Goal: Information Seeking & Learning: Find specific fact

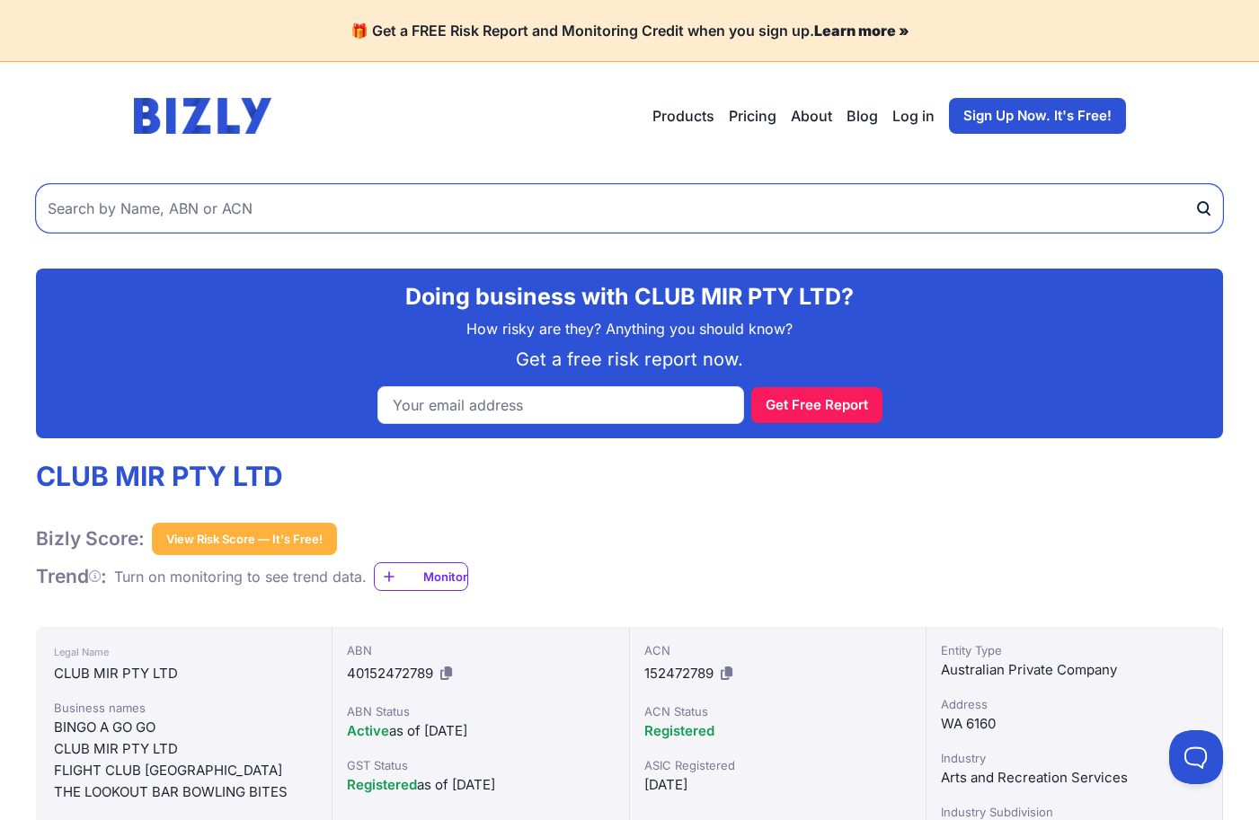
click at [235, 207] on input "text" at bounding box center [629, 208] width 1187 height 49
paste input "94 825 121 176"
type input "94 825 121 176"
click at [1194, 184] on button "submit" at bounding box center [1208, 208] width 29 height 49
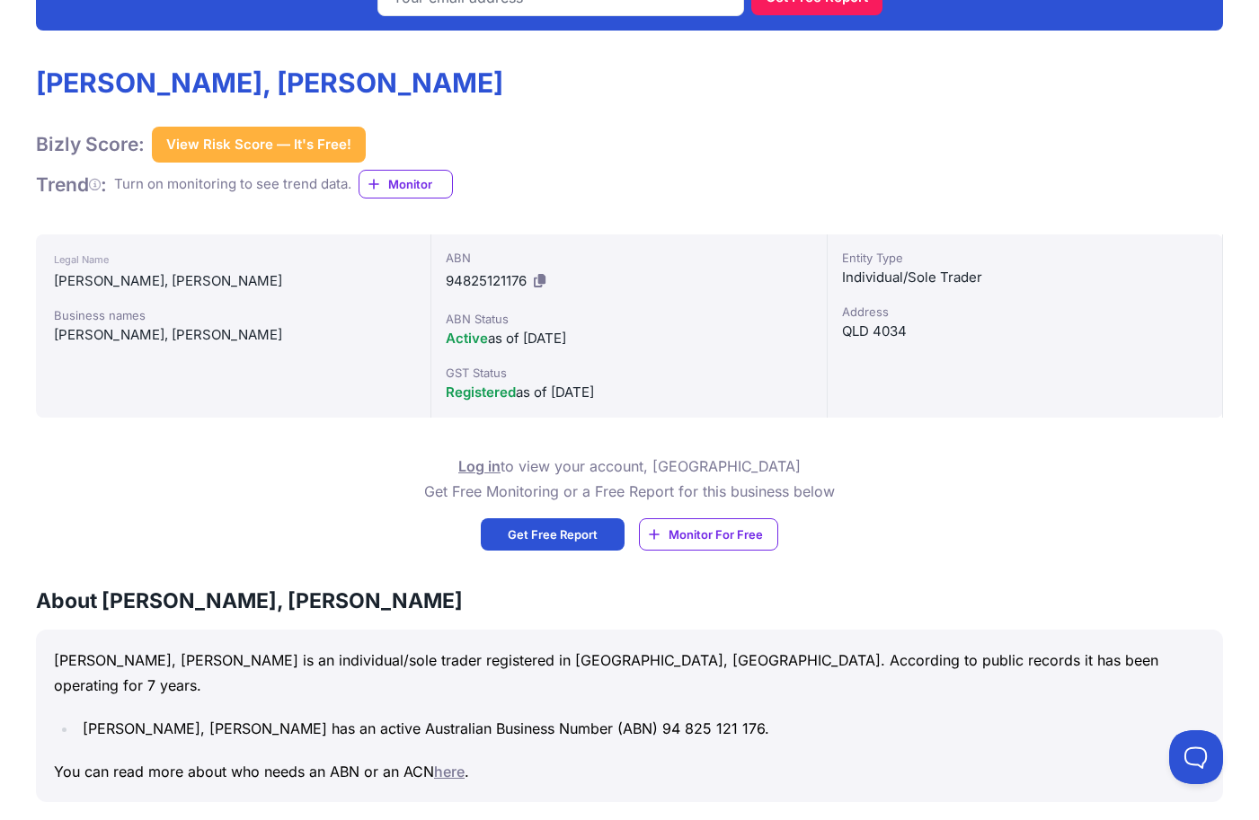
scroll to position [403, 0]
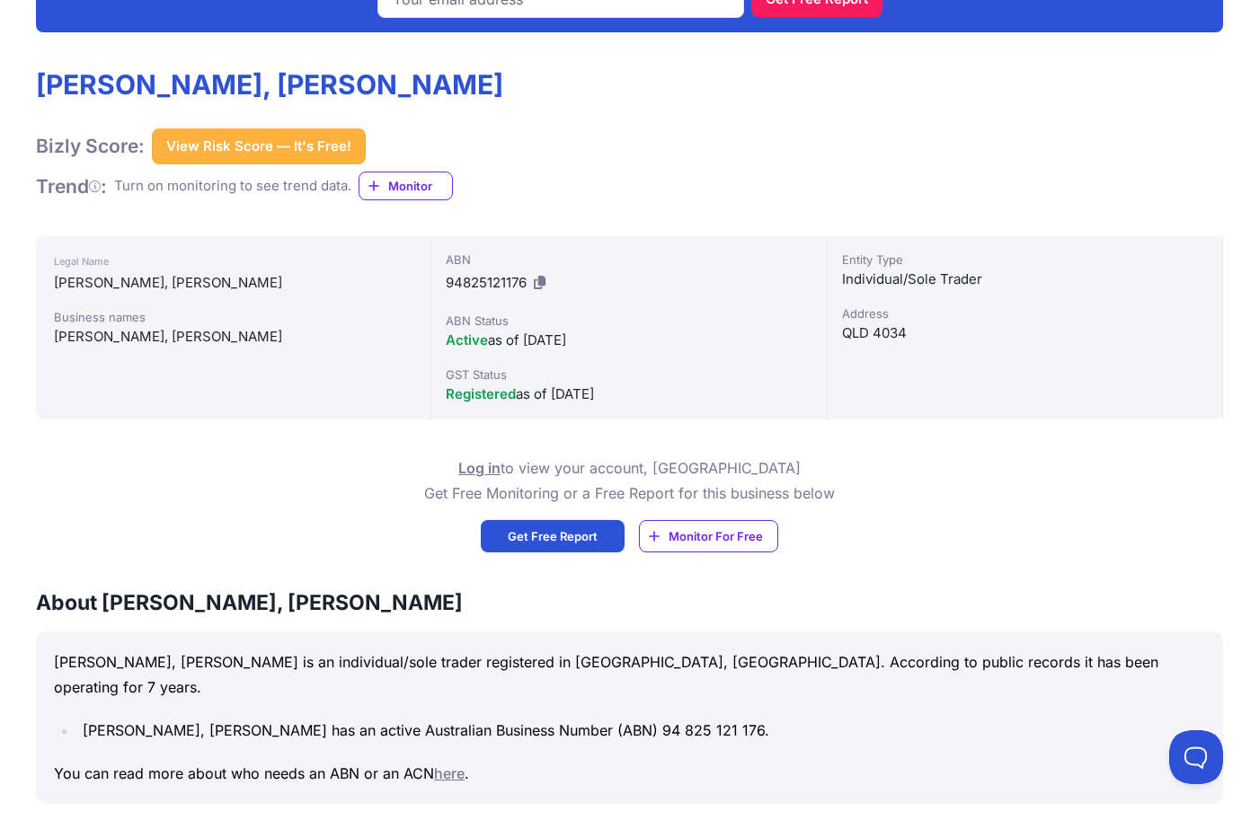
click at [1008, 655] on p "SANDHU, BIKRAMJEET SINGH is an individual/sole trader registered in QLD, Austra…" at bounding box center [629, 675] width 1151 height 50
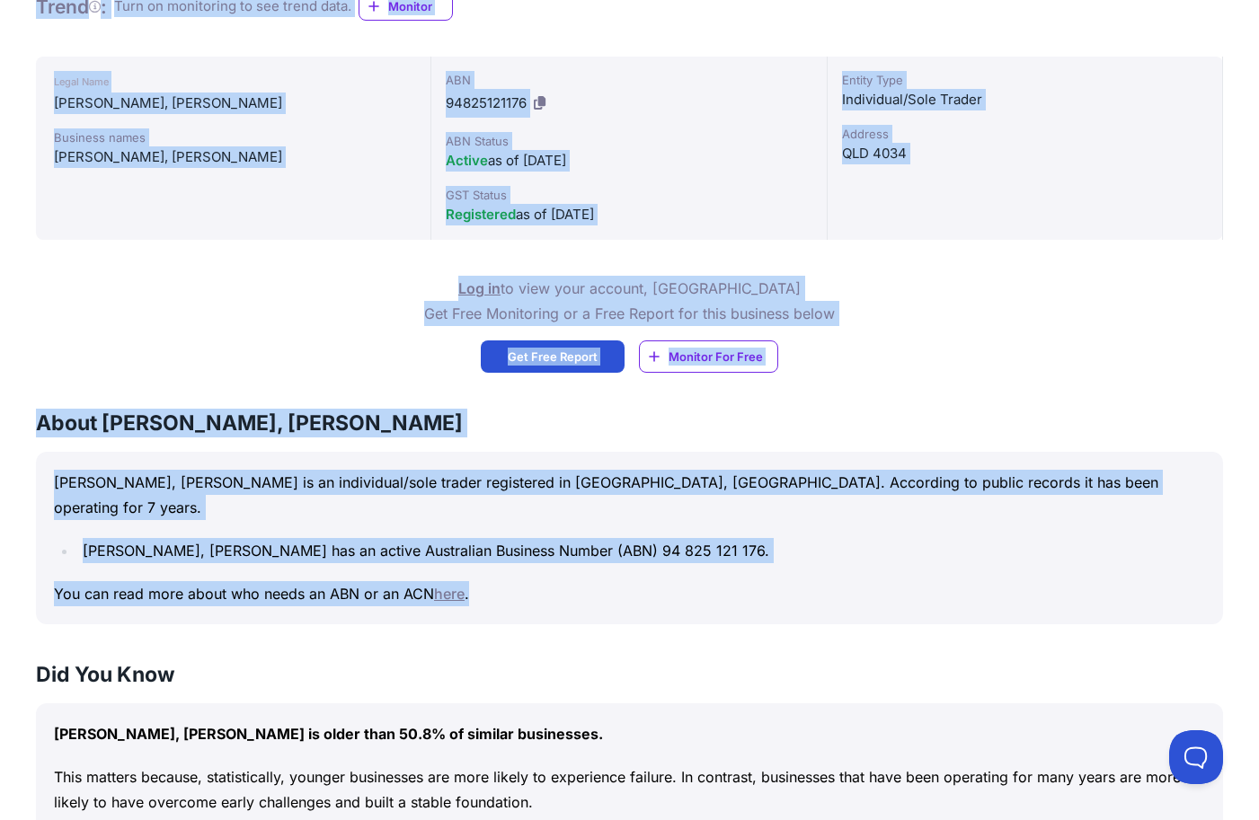
scroll to position [672, 0]
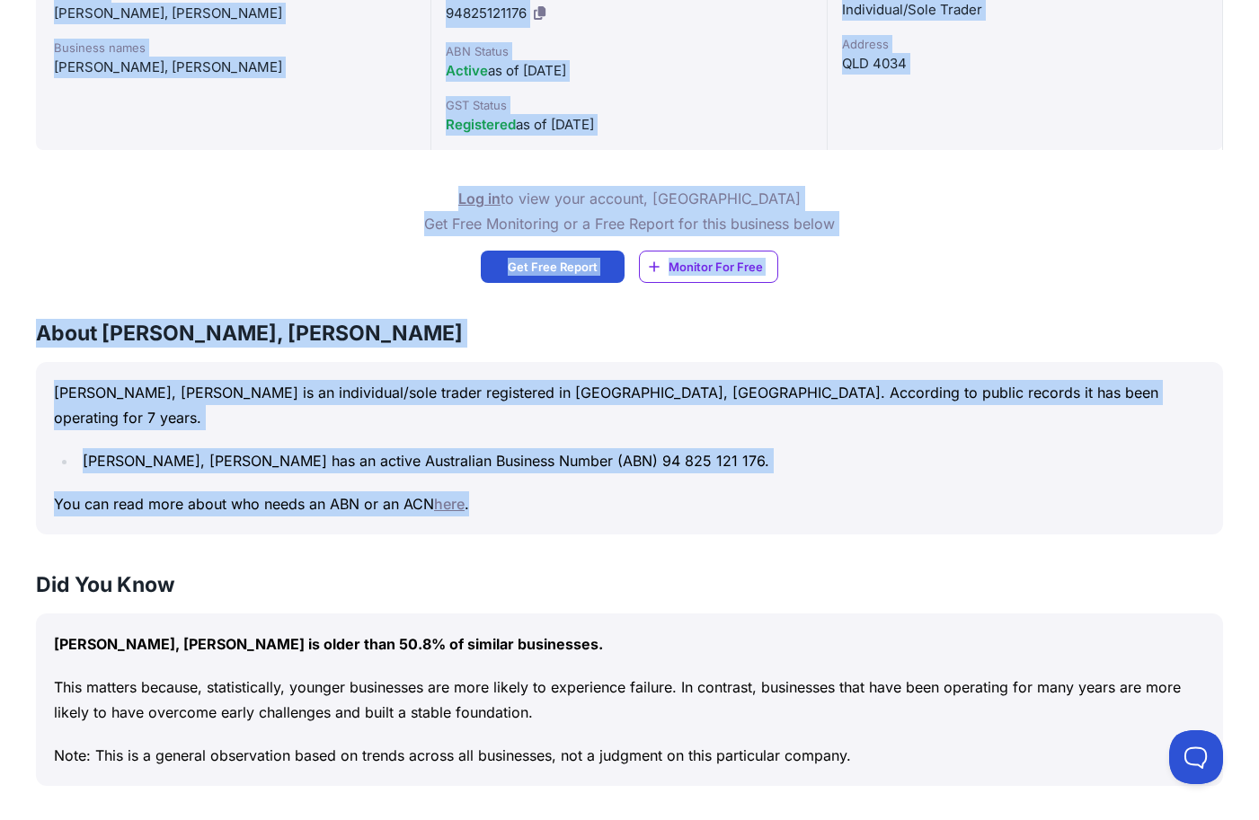
drag, startPoint x: 34, startPoint y: 340, endPoint x: 792, endPoint y: 466, distance: 768.0
copy div "SANDHU, BIKRAMJEET SINGH Bizly Score: View Risk Score — It's Free! View Risk Sc…"
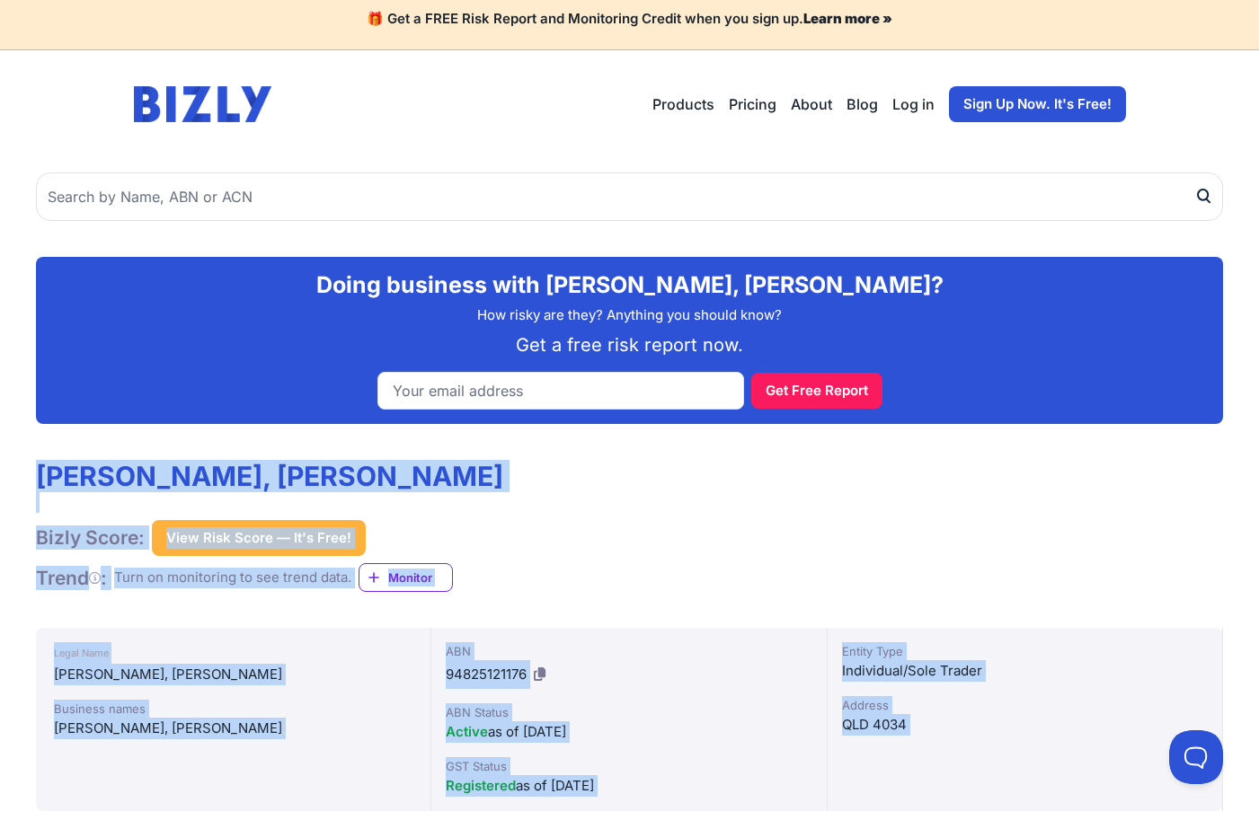
scroll to position [0, 0]
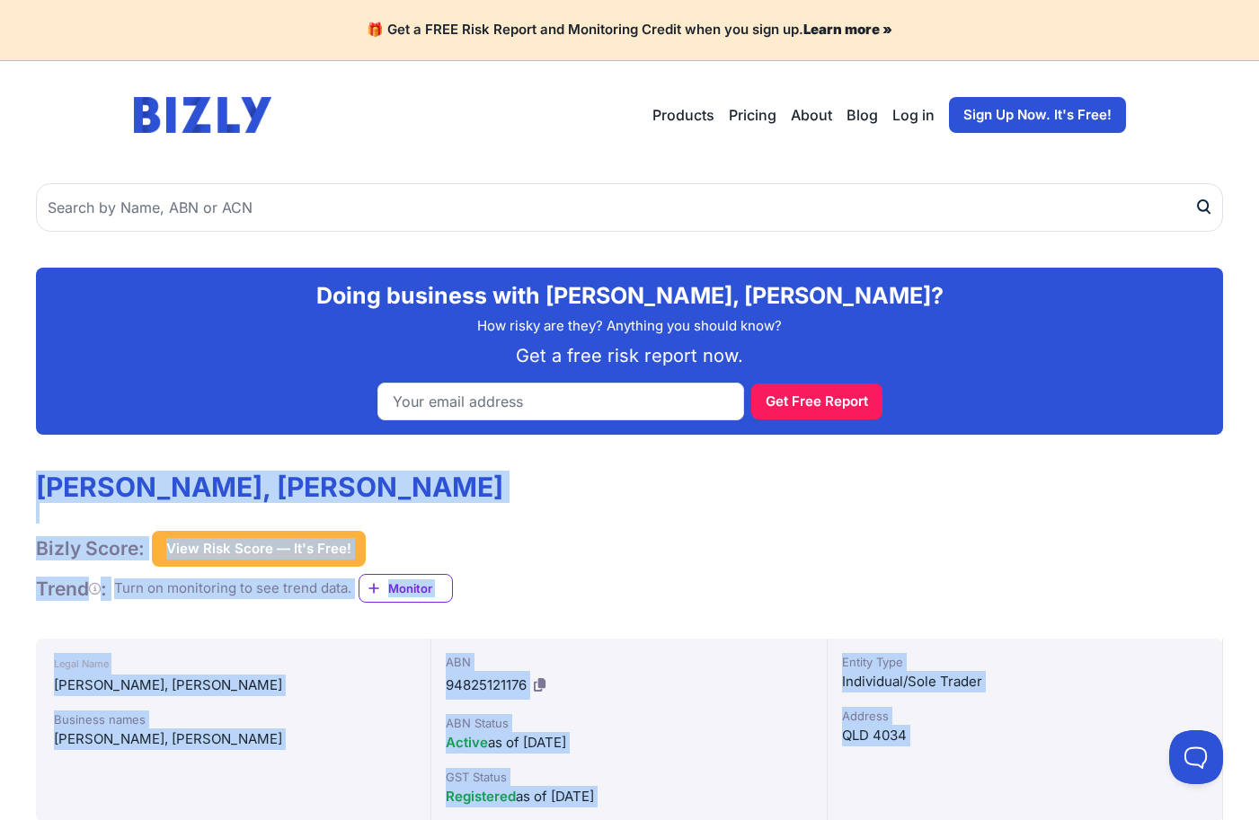
click at [264, 484] on h1 "SANDHU, BIKRAMJEET SINGH" at bounding box center [269, 487] width 467 height 32
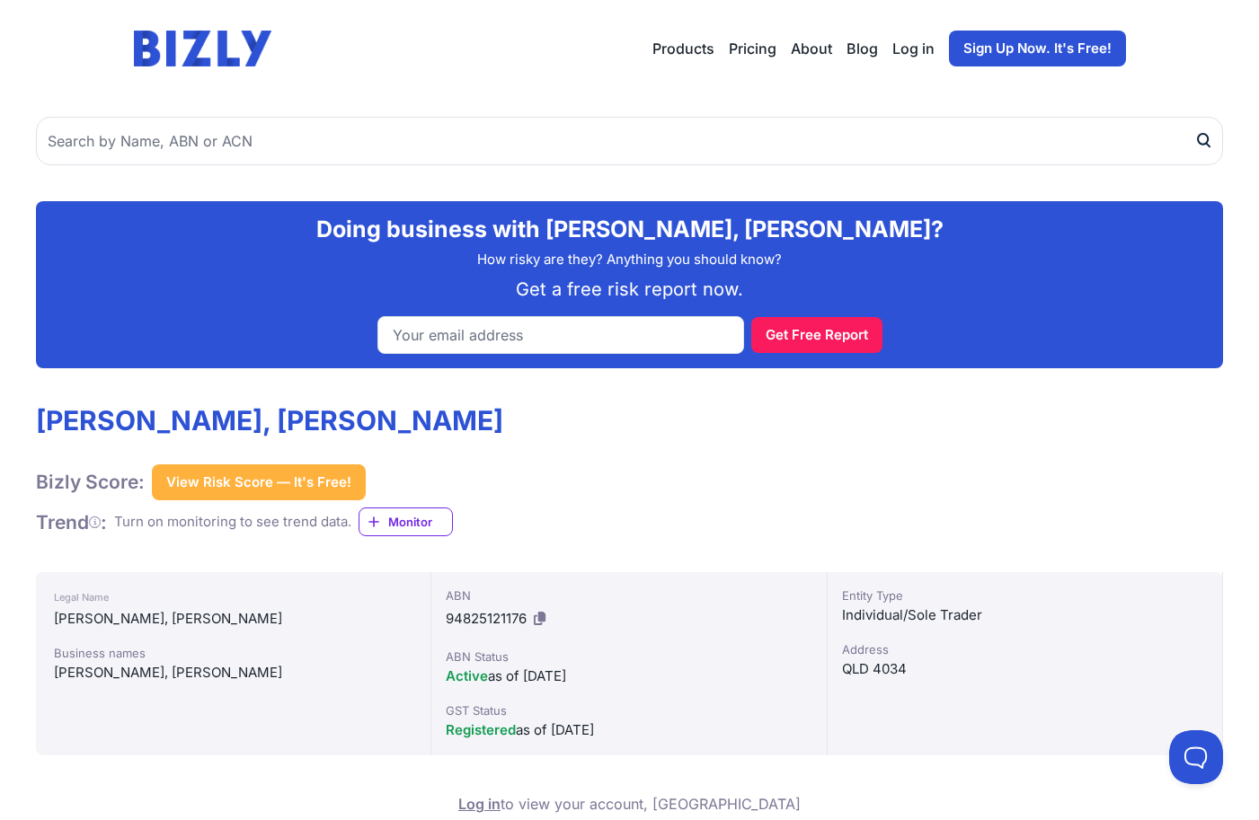
scroll to position [270, 0]
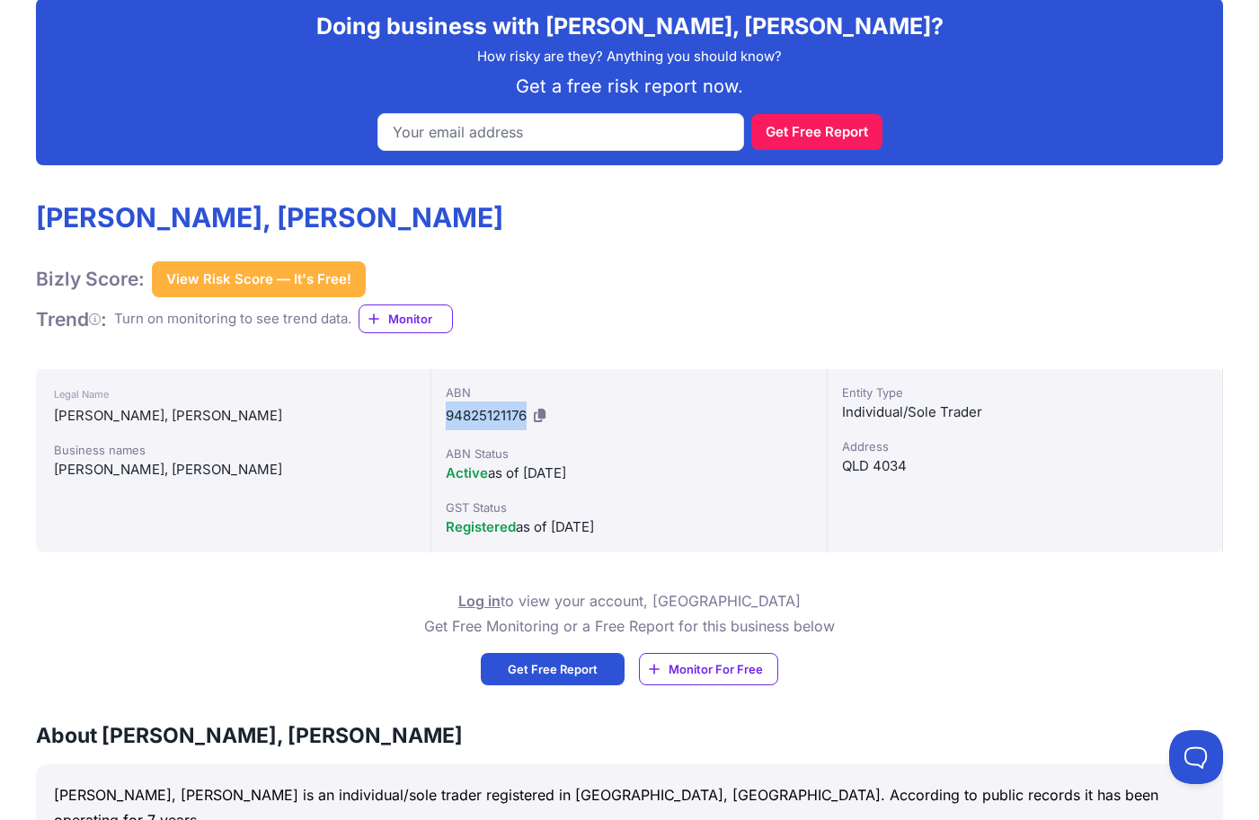
drag, startPoint x: 445, startPoint y: 417, endPoint x: 528, endPoint y: 414, distance: 83.6
click at [528, 414] on div "ABN 94825121176 ABN Status Active as of 03/01/2018 GST Status Registered as of …" at bounding box center [628, 460] width 395 height 183
copy span "94825121176"
